Goal: Transaction & Acquisition: Obtain resource

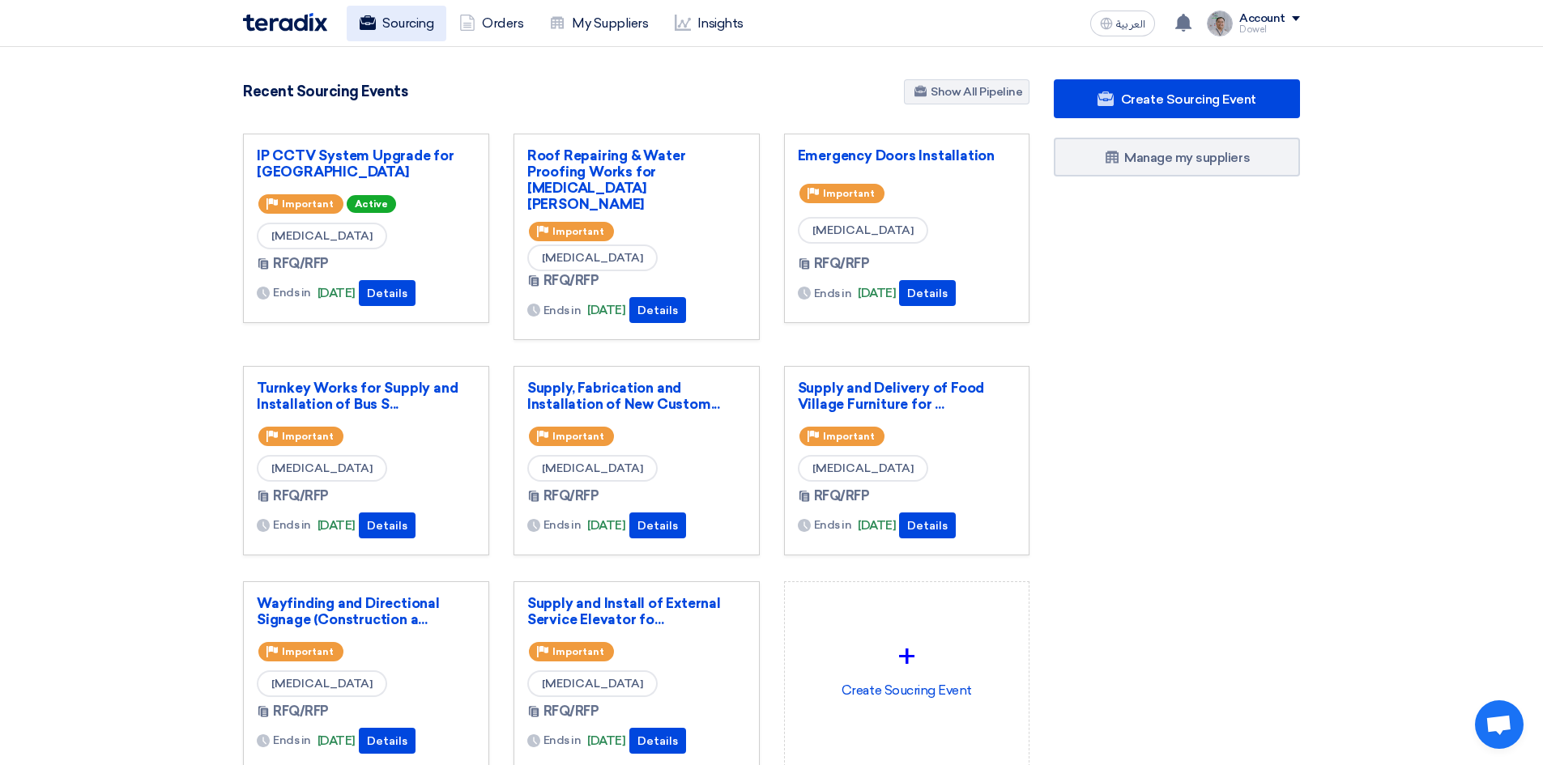
click at [415, 24] on link "Sourcing" at bounding box center [397, 24] width 100 height 36
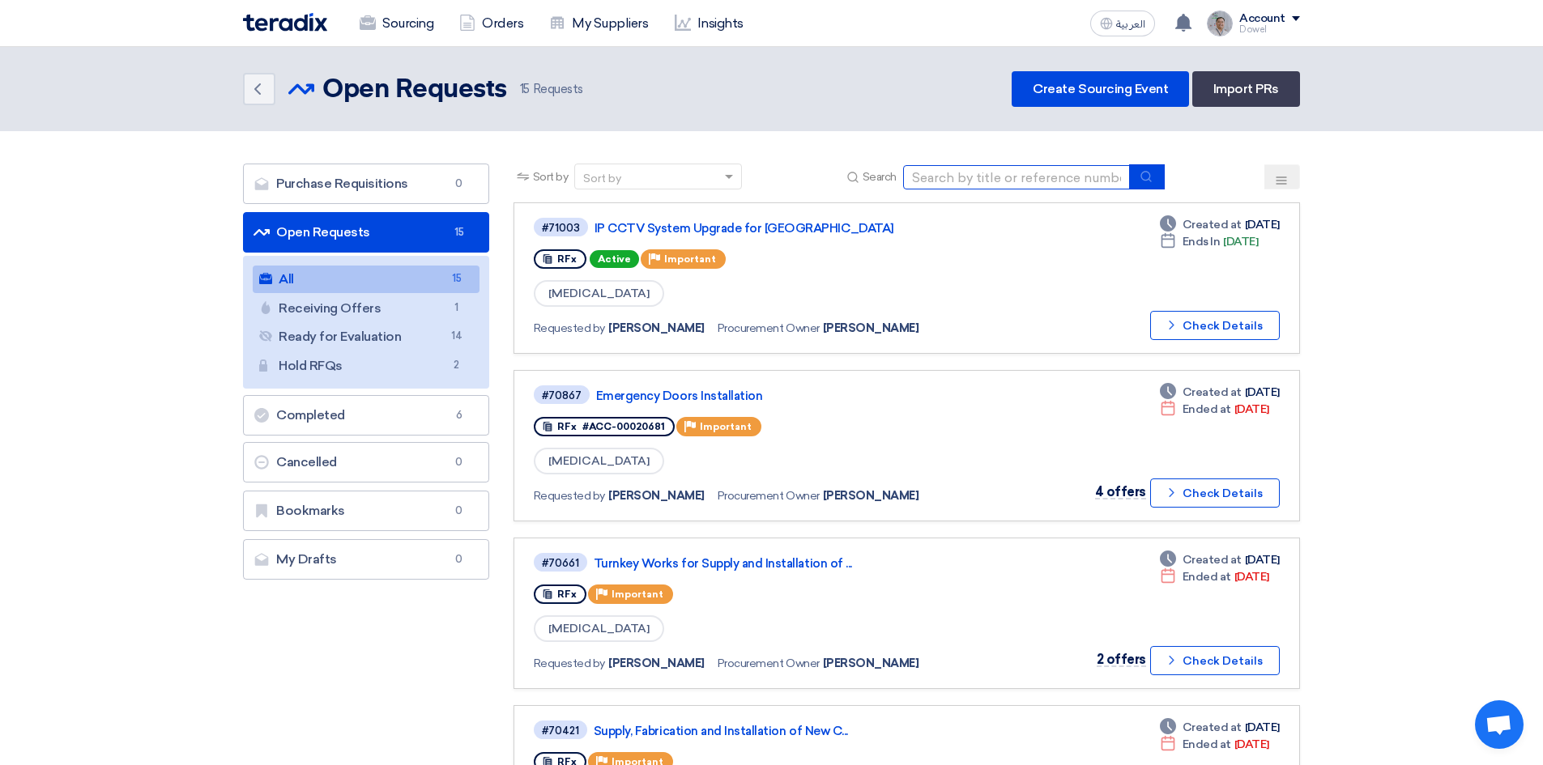
click at [1004, 177] on input at bounding box center [1016, 177] width 227 height 24
click at [1147, 177] on icon "submit" at bounding box center [1145, 176] width 13 height 13
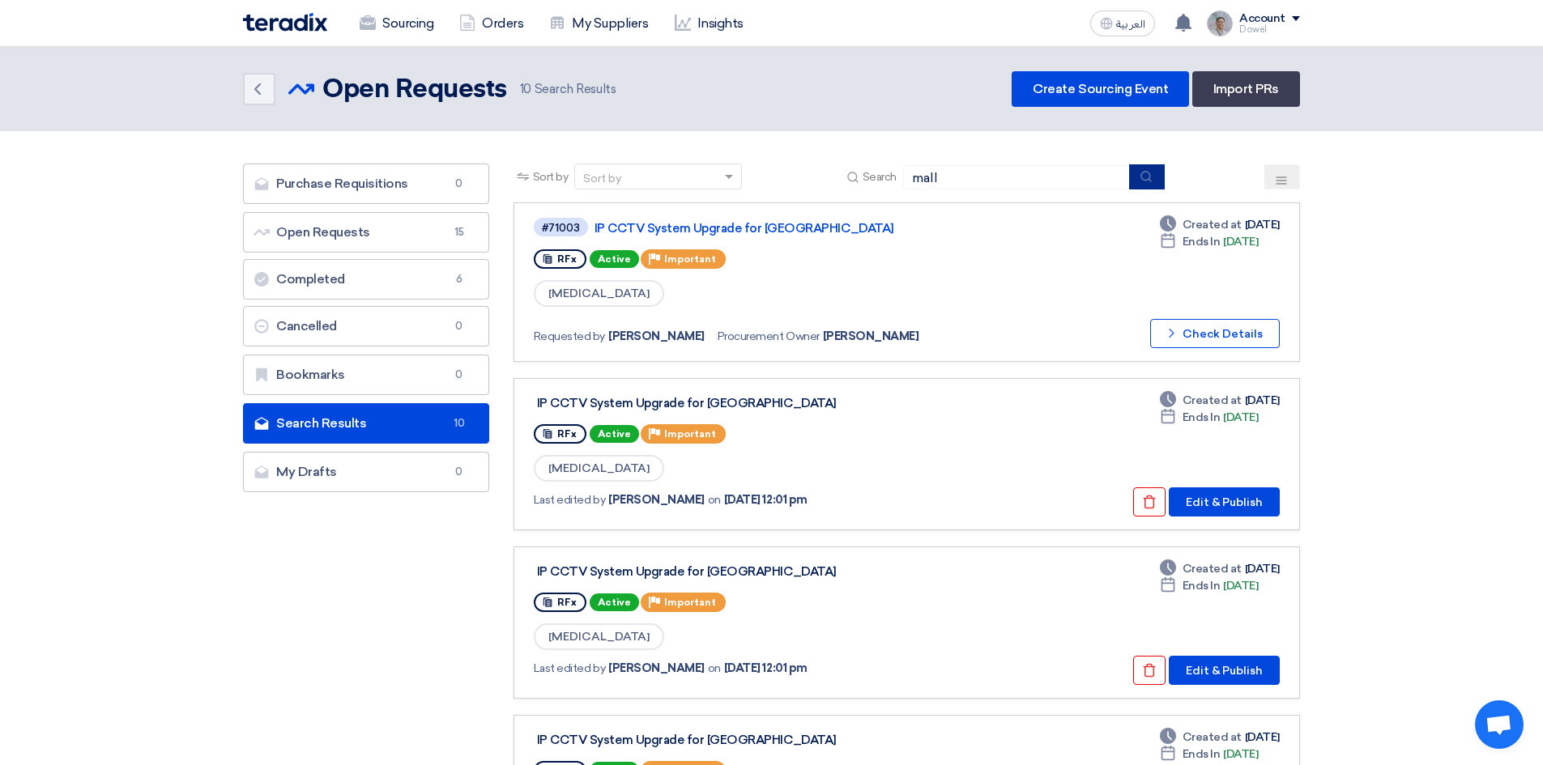
click at [1141, 173] on icon "submit" at bounding box center [1145, 176] width 13 height 13
click at [955, 177] on input "mall" at bounding box center [1016, 177] width 227 height 24
type input "mall furniture"
click at [1141, 177] on icon "submit" at bounding box center [1145, 176] width 13 height 13
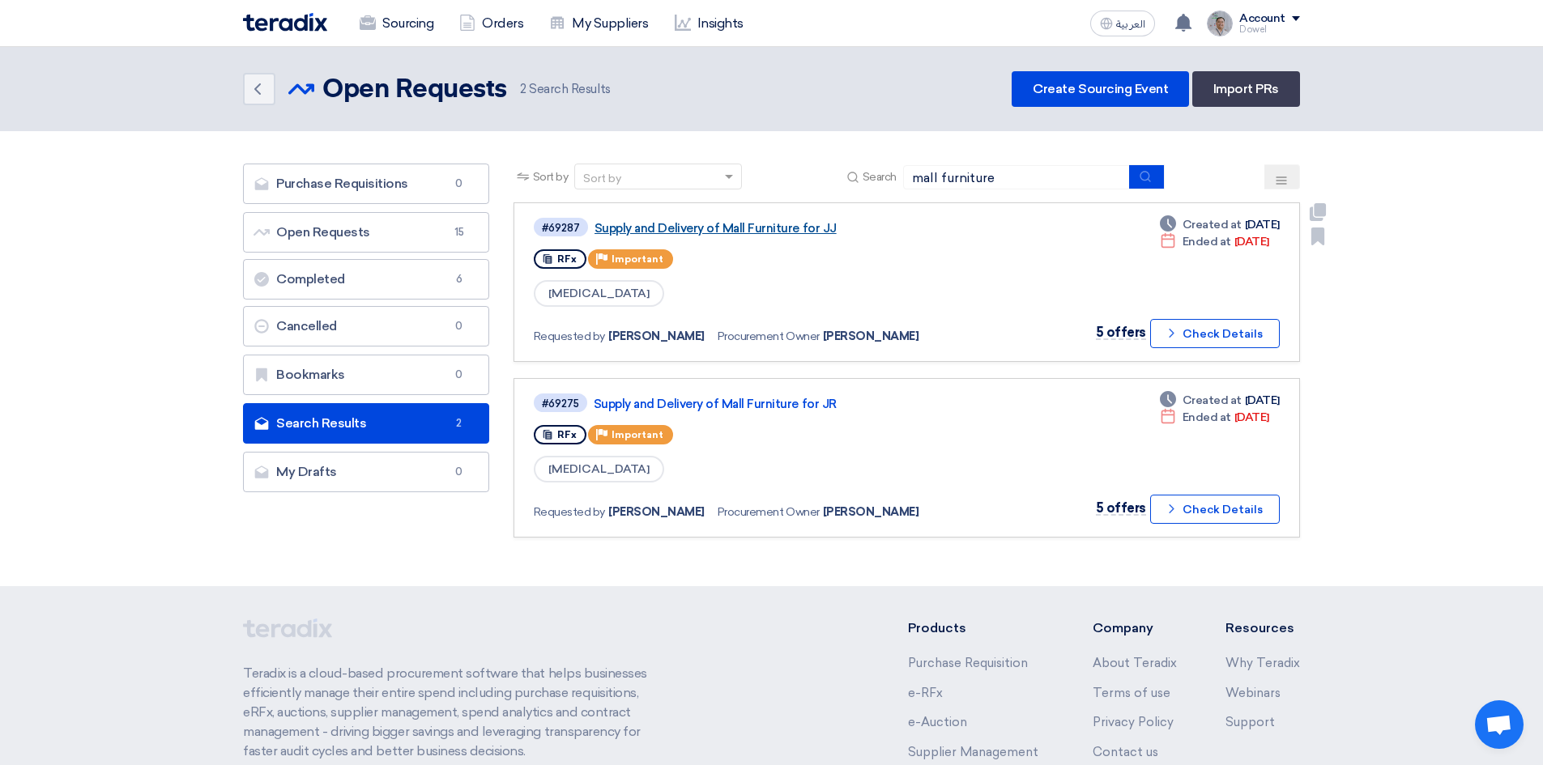
click at [752, 224] on link "Supply and Delivery of Mall Furniture for JJ" at bounding box center [796, 228] width 405 height 15
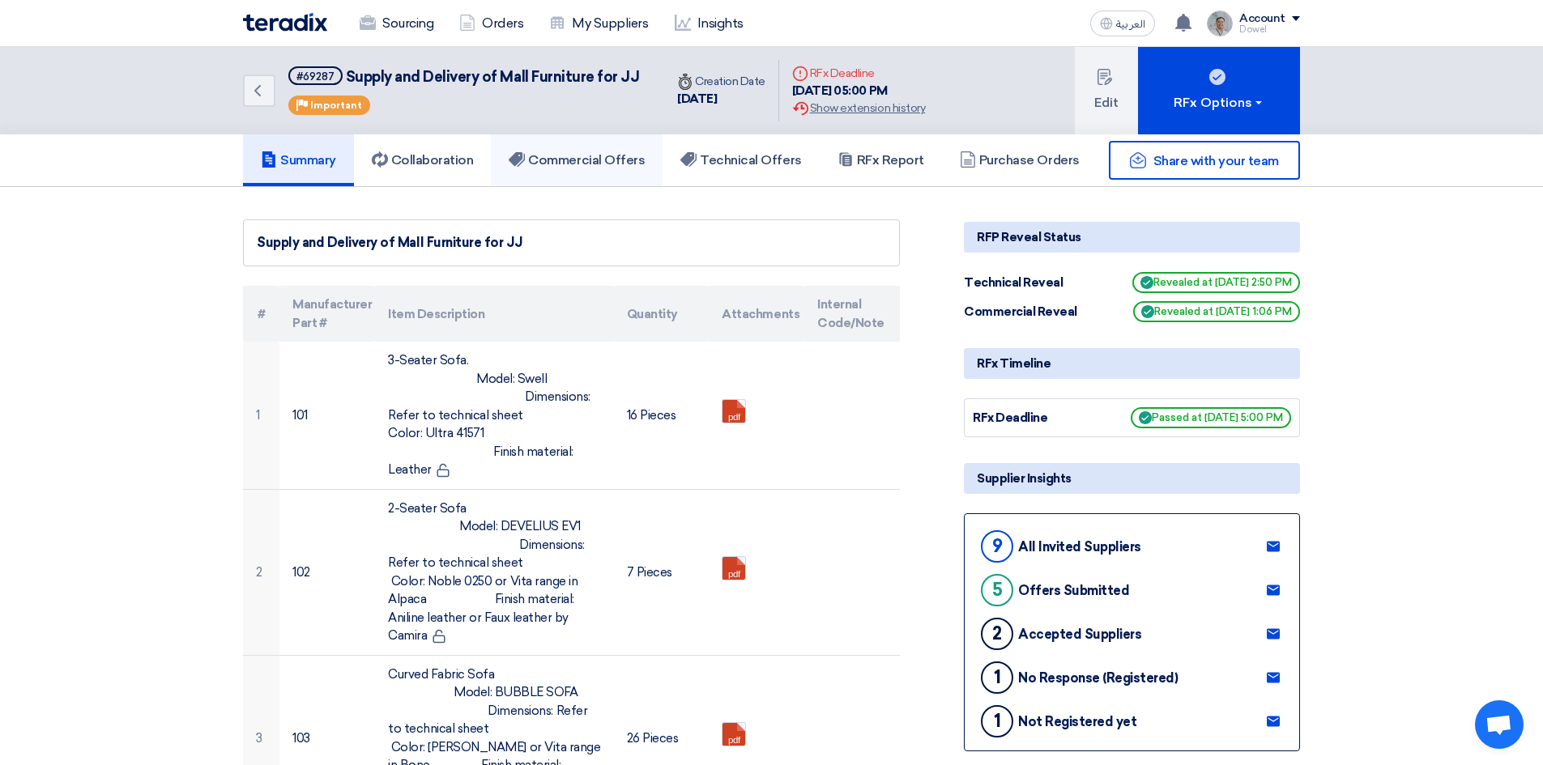
click at [582, 163] on h5 "Commercial Offers" at bounding box center [577, 160] width 136 height 16
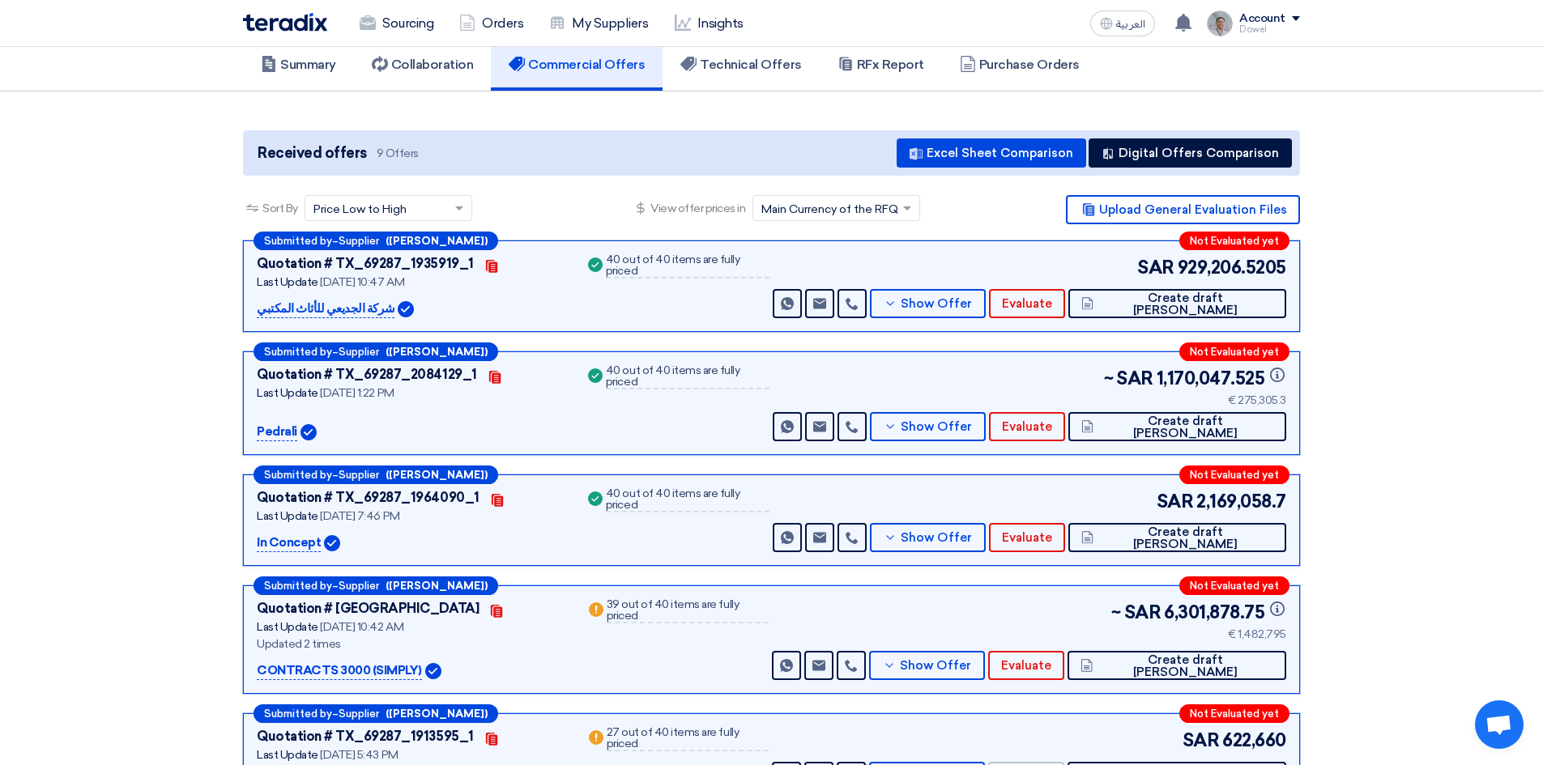
scroll to position [81, 0]
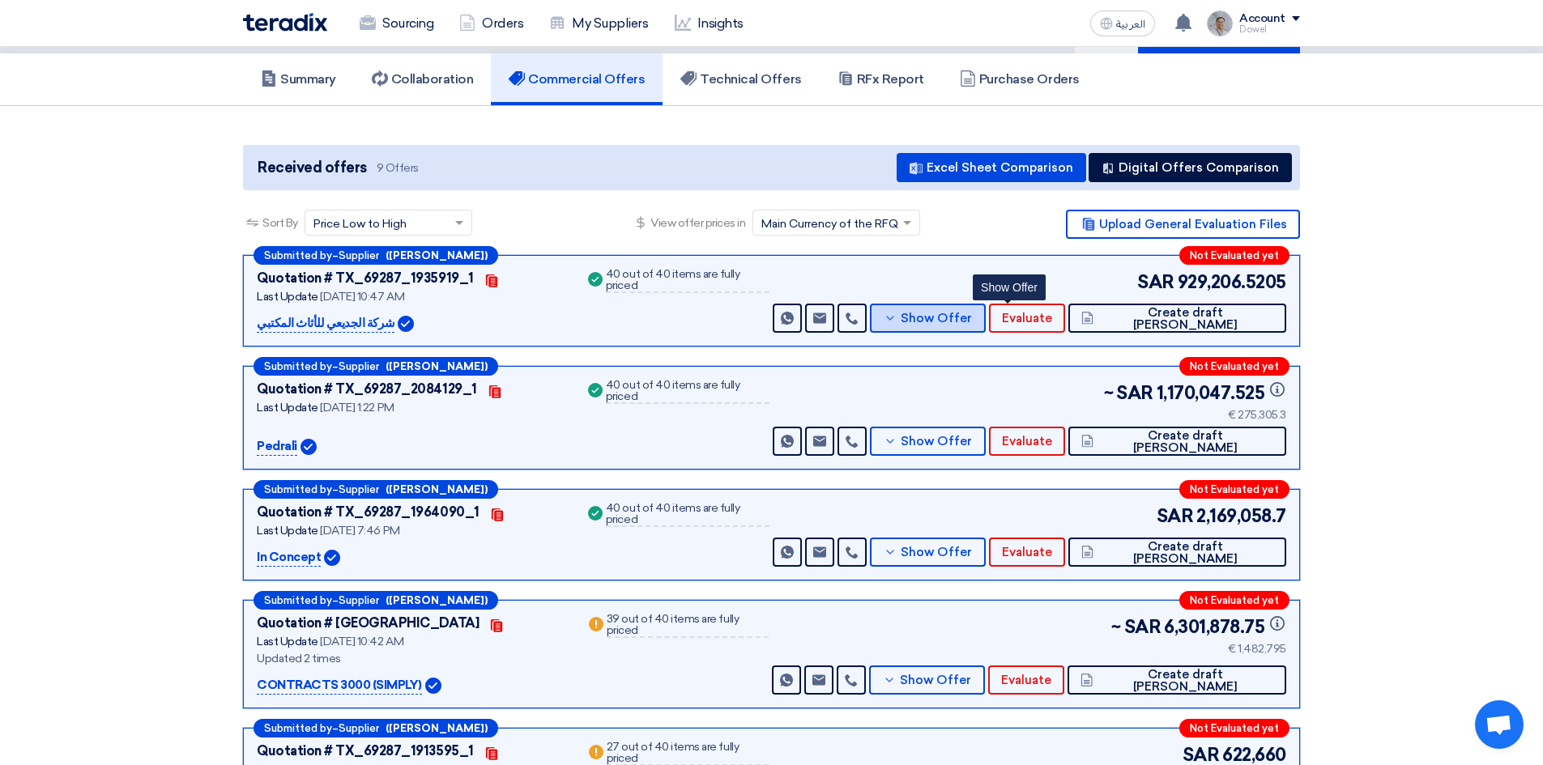
click at [972, 317] on span "Show Offer" at bounding box center [935, 319] width 71 height 12
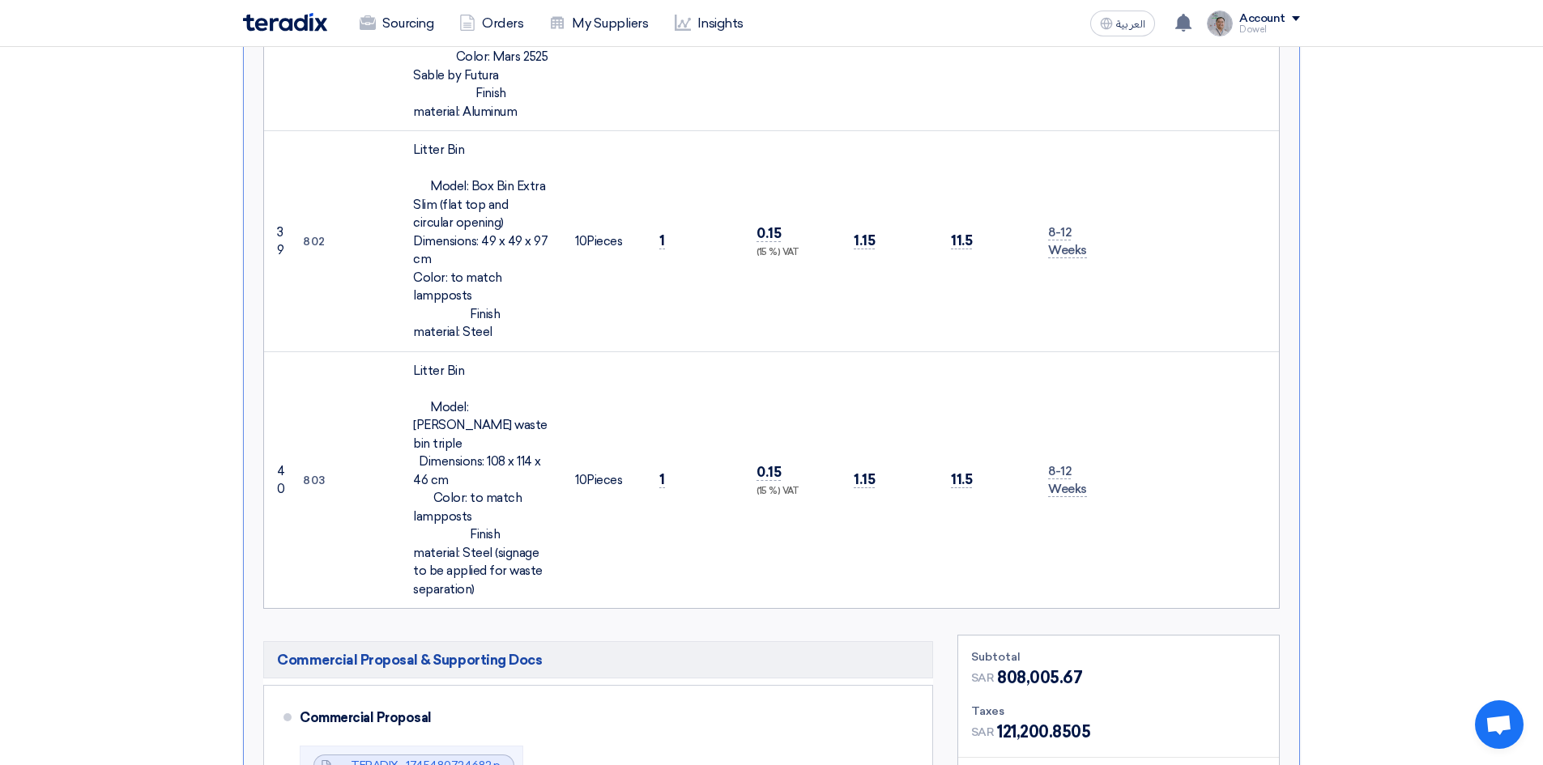
scroll to position [8584, 0]
